Goal: Information Seeking & Learning: Check status

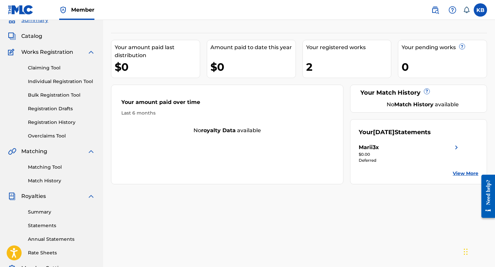
scroll to position [40, 0]
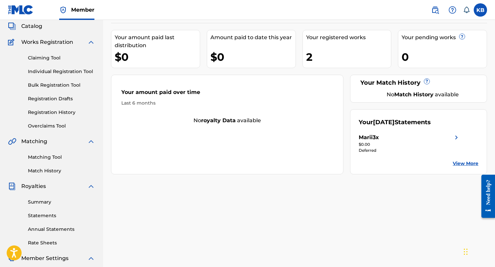
click at [467, 164] on link "View More" at bounding box center [466, 163] width 26 height 7
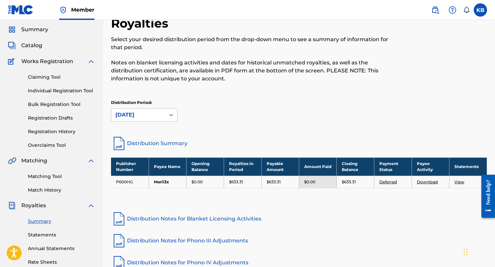
scroll to position [27, 0]
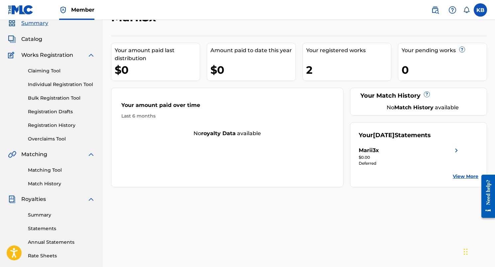
scroll to position [40, 0]
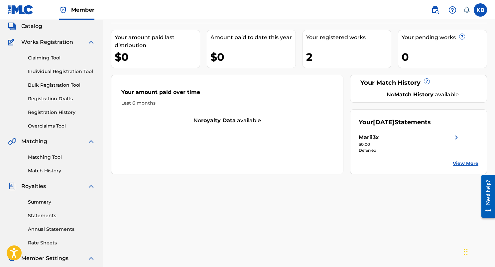
click at [40, 200] on link "Summary" at bounding box center [61, 202] width 67 height 7
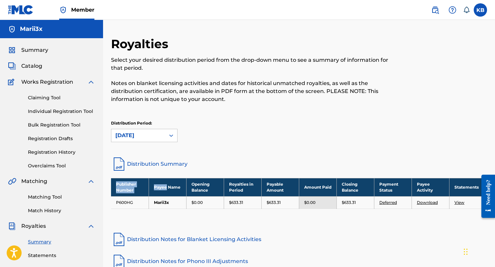
drag, startPoint x: 110, startPoint y: 201, endPoint x: 198, endPoint y: 188, distance: 89.1
click at [193, 188] on div "Royalties Select your desired distribution period from the drop-down menu to se…" at bounding box center [299, 209] width 392 height 344
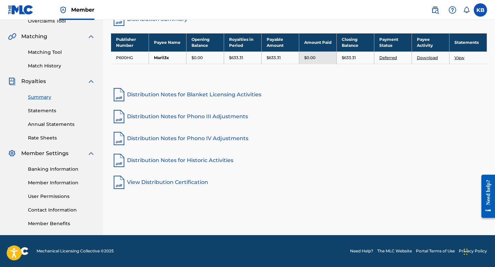
click at [285, 211] on div "Royalties Select your desired distribution period from the drop-down menu to se…" at bounding box center [299, 64] width 392 height 344
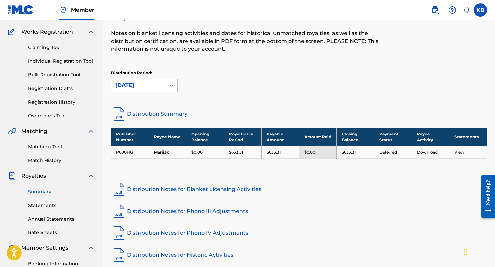
scroll to position [29, 0]
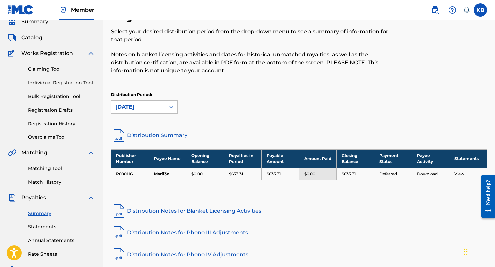
click at [37, 70] on link "Claiming Tool" at bounding box center [61, 69] width 67 height 7
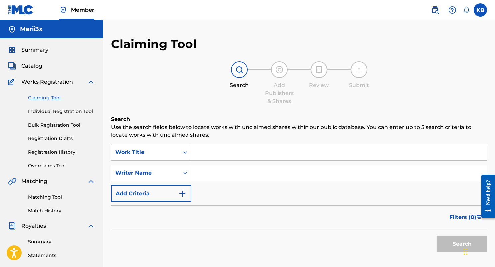
click at [47, 111] on link "Individual Registration Tool" at bounding box center [61, 111] width 67 height 7
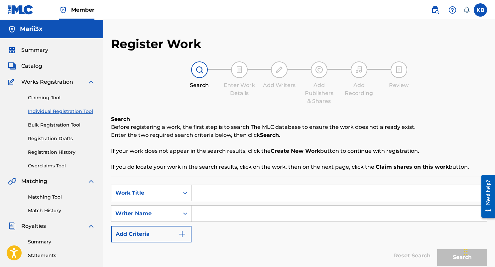
click at [46, 124] on link "Bulk Registration Tool" at bounding box center [61, 125] width 67 height 7
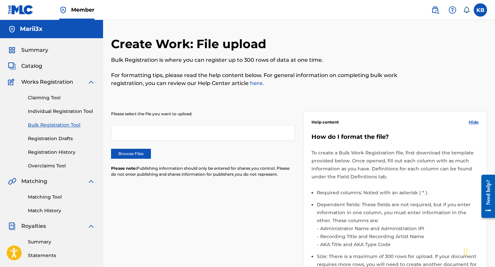
click at [52, 140] on link "Registration Drafts" at bounding box center [61, 138] width 67 height 7
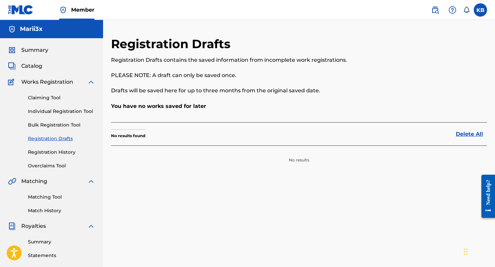
click at [55, 152] on link "Registration History" at bounding box center [61, 152] width 67 height 7
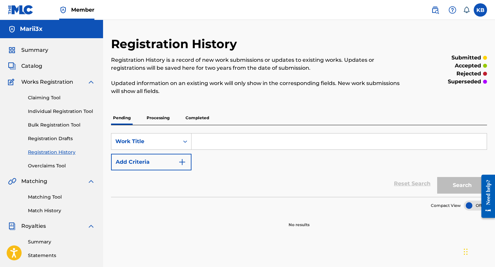
click at [61, 162] on div "Claiming Tool Individual Registration Tool Bulk Registration Tool Registration …" at bounding box center [51, 128] width 87 height 84
click at [60, 171] on div "Summary Catalog Works Registration Claiming Tool Individual Registration Tool B…" at bounding box center [51, 209] width 103 height 342
click at [60, 167] on link "Overclaims Tool" at bounding box center [61, 166] width 67 height 7
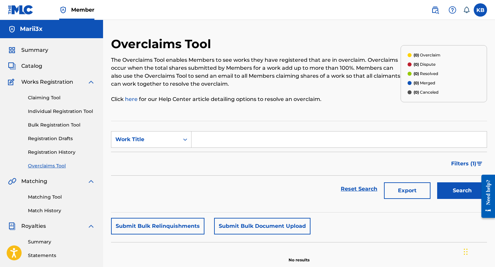
click at [52, 195] on link "Matching Tool" at bounding box center [61, 197] width 67 height 7
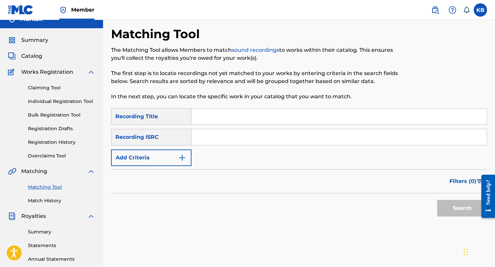
scroll to position [15, 0]
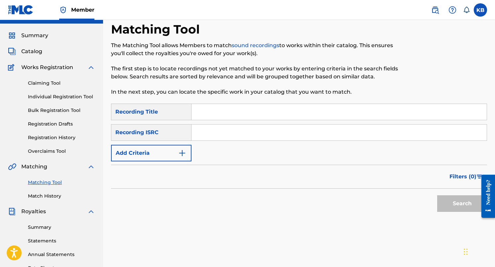
click at [43, 228] on link "Summary" at bounding box center [61, 227] width 67 height 7
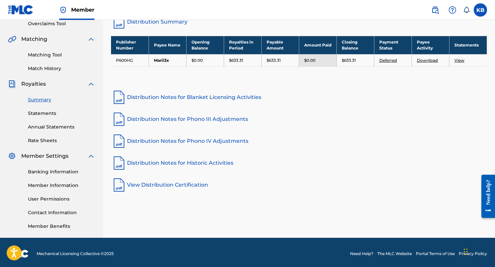
scroll to position [143, 0]
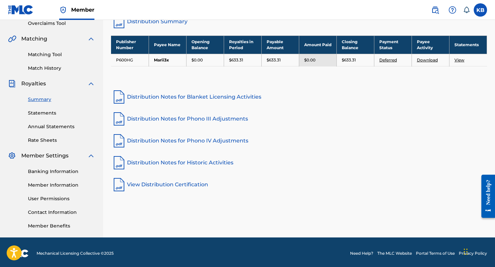
click at [36, 107] on div "Summary Statements Annual Statements Rate Sheets" at bounding box center [51, 116] width 87 height 56
click at [37, 110] on link "Statements" at bounding box center [61, 113] width 67 height 7
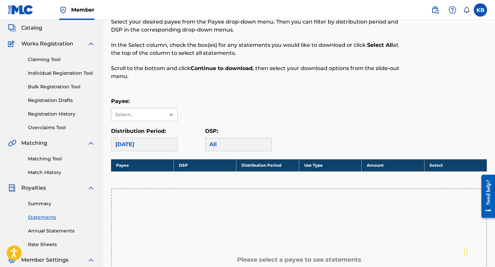
scroll to position [39, 0]
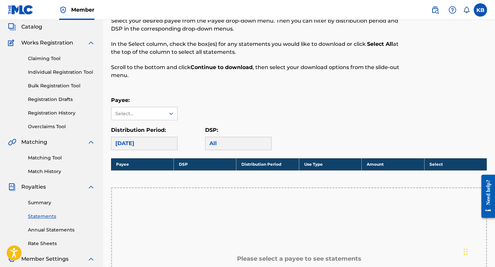
click at [41, 203] on link "Summary" at bounding box center [61, 203] width 67 height 7
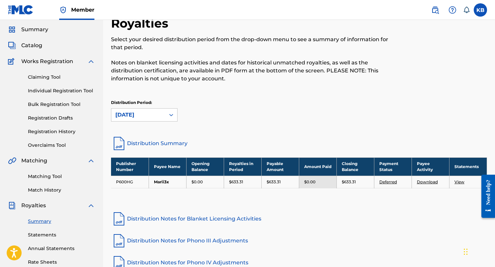
scroll to position [30, 0]
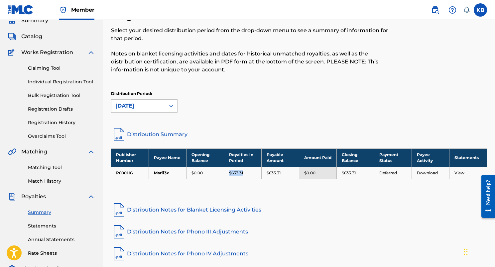
drag, startPoint x: 245, startPoint y: 174, endPoint x: 225, endPoint y: 173, distance: 20.0
click at [225, 173] on td "$633.31" at bounding box center [243, 173] width 38 height 12
click at [250, 171] on div "$633.31" at bounding box center [242, 173] width 27 height 6
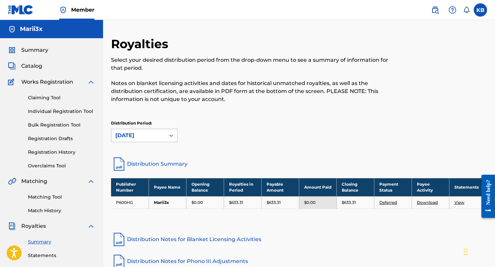
scroll to position [0, 0]
click at [49, 141] on link "Registration Drafts" at bounding box center [61, 138] width 67 height 7
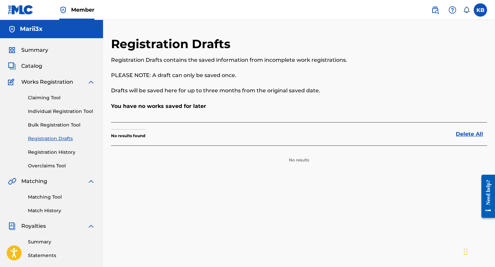
click at [49, 152] on link "Registration History" at bounding box center [61, 152] width 67 height 7
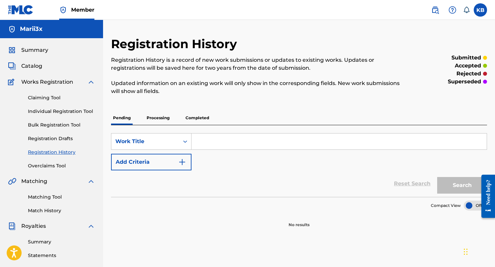
click at [49, 168] on link "Overclaims Tool" at bounding box center [61, 166] width 67 height 7
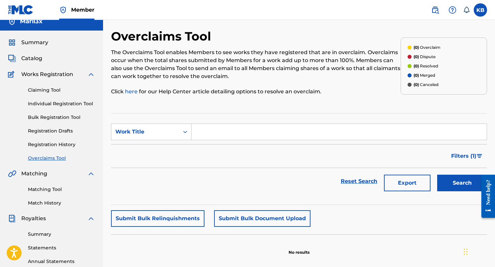
scroll to position [23, 0]
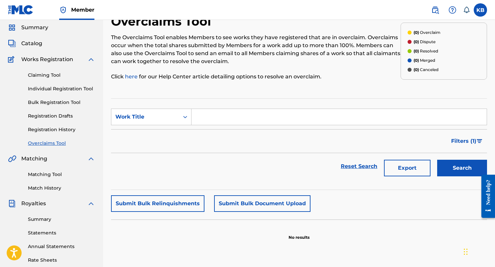
click at [36, 38] on div "Summary Catalog Works Registration Claiming Tool Individual Registration Tool B…" at bounding box center [51, 187] width 103 height 342
click at [36, 40] on span "Catalog" at bounding box center [31, 44] width 21 height 8
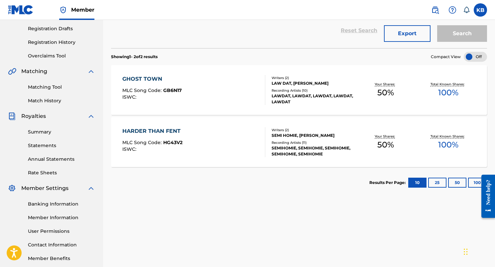
scroll to position [112, 0]
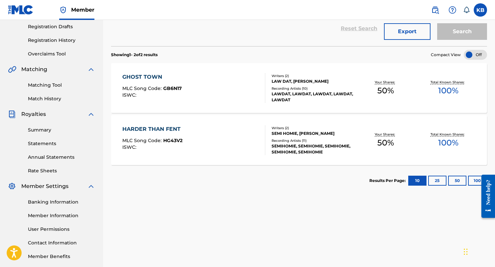
click at [437, 183] on button "25" at bounding box center [438, 181] width 18 height 10
click at [456, 177] on button "50" at bounding box center [457, 181] width 18 height 10
click at [438, 182] on button "25" at bounding box center [438, 181] width 18 height 10
click at [415, 178] on button "10" at bounding box center [418, 181] width 18 height 10
